Goal: Register for event/course

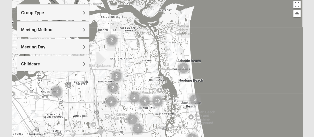
scroll to position [58, 0]
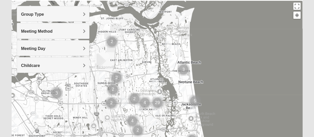
click at [81, 11] on div "Group Type" at bounding box center [53, 13] width 72 height 15
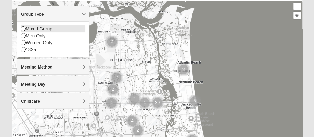
click at [44, 28] on div "Mixed Group" at bounding box center [53, 29] width 64 height 7
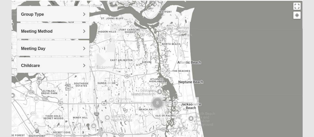
click at [54, 31] on h4 "Meeting Method" at bounding box center [53, 31] width 64 height 5
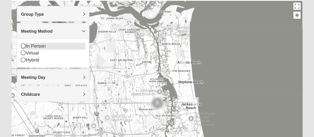
click at [44, 44] on div "In Person" at bounding box center [53, 46] width 64 height 7
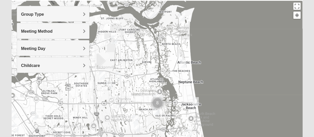
click at [51, 52] on div "Meeting Day" at bounding box center [53, 48] width 72 height 15
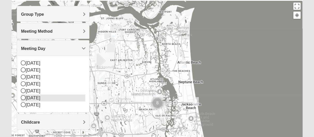
click at [33, 95] on div "[DATE]" at bounding box center [53, 98] width 64 height 7
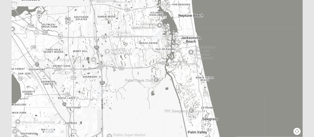
scroll to position [147, 0]
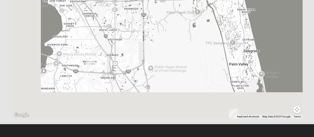
drag, startPoint x: 115, startPoint y: 97, endPoint x: 158, endPoint y: 48, distance: 65.6
click at [158, 48] on div at bounding box center [157, 15] width 291 height 207
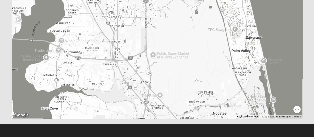
drag, startPoint x: 150, startPoint y: 66, endPoint x: 152, endPoint y: 46, distance: 20.0
click at [152, 46] on div at bounding box center [157, 15] width 291 height 207
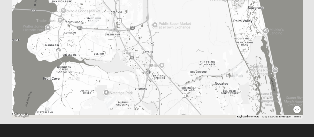
drag, startPoint x: 116, startPoint y: 49, endPoint x: 118, endPoint y: 16, distance: 32.9
click at [118, 16] on div at bounding box center [157, 15] width 291 height 207
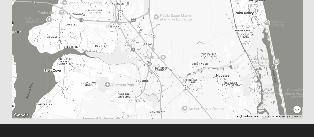
click at [106, 90] on img "St. Johns" at bounding box center [112, 94] width 13 height 17
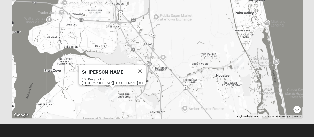
click at [106, 91] on img "St. Johns" at bounding box center [112, 94] width 13 height 17
click at [106, 89] on img "St. Johns" at bounding box center [112, 94] width 13 height 17
click at [104, 88] on img "On-campus Mixed Galloway 32259" at bounding box center [108, 91] width 10 height 13
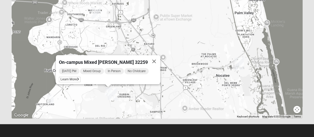
click at [80, 77] on span "Learn More" at bounding box center [70, 79] width 22 height 5
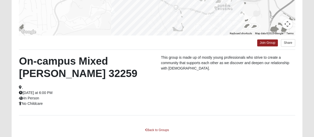
scroll to position [124, 0]
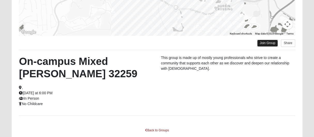
click at [266, 43] on link "Join Group" at bounding box center [267, 43] width 21 height 7
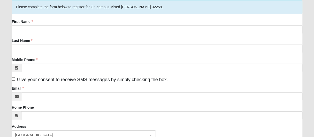
scroll to position [42, 0]
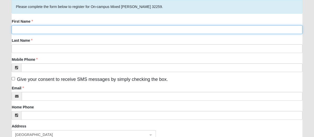
click at [217, 32] on input "First Name" at bounding box center [157, 29] width 291 height 9
type input "Lauren"
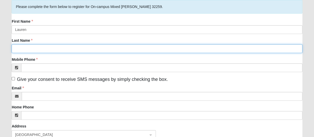
type input "[PERSON_NAME]"
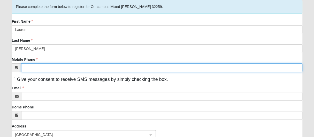
type input "[PHONE_NUMBER]"
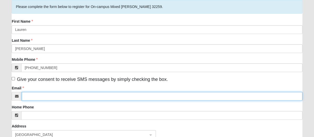
type input "[EMAIL_ADDRESS][DOMAIN_NAME]"
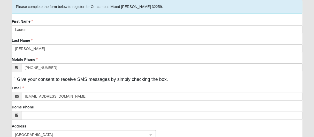
type input "[STREET_ADDRESS]"
type input "Saint [PERSON_NAME]"
type input "32259"
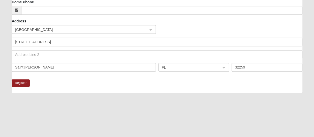
scroll to position [165, 0]
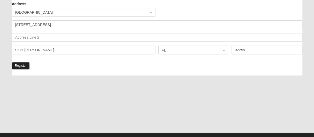
click at [20, 63] on button "Register" at bounding box center [21, 65] width 18 height 7
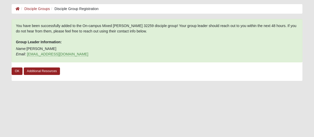
scroll to position [11, 0]
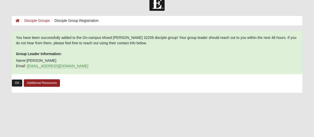
click at [17, 83] on link "OK" at bounding box center [17, 83] width 11 height 7
